Goal: Transaction & Acquisition: Book appointment/travel/reservation

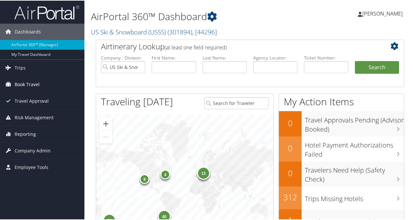
click at [31, 82] on span "Book Travel" at bounding box center [27, 84] width 25 height 16
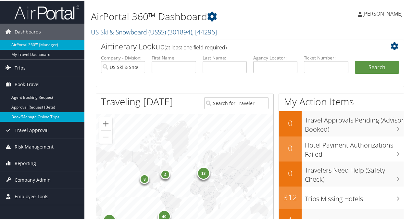
click at [36, 117] on link "Book/Manage Online Trips" at bounding box center [42, 116] width 84 height 10
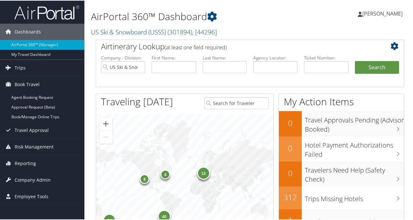
click at [388, 12] on span "[PERSON_NAME]" at bounding box center [382, 12] width 40 height 7
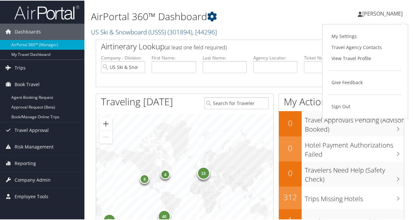
click at [280, 27] on div "[PERSON_NAME] [PERSON_NAME] My Settings Travel Agency Contacts View Travel Prof…" at bounding box center [346, 15] width 139 height 25
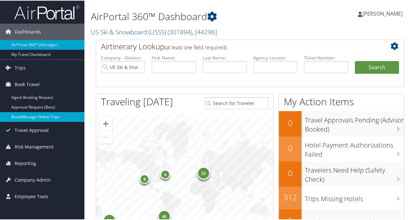
click at [35, 116] on link "Book/Manage Online Trips" at bounding box center [42, 116] width 84 height 10
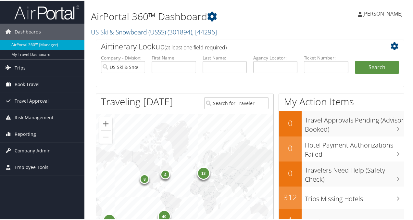
click at [23, 84] on span "Book Travel" at bounding box center [27, 84] width 25 height 16
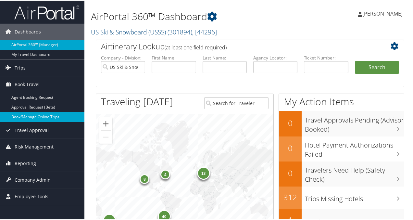
click at [30, 118] on link "Book/Manage Online Trips" at bounding box center [42, 116] width 84 height 10
